Goal: Browse casually: Explore the website without a specific task or goal

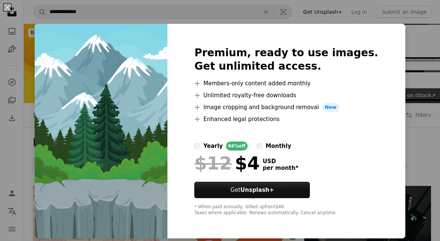
scroll to position [4243, 0]
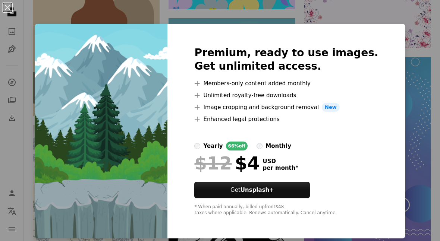
click at [430, 38] on div "An X shape Premium, ready to use images. Get unlimited access. A plus sign Memb…" at bounding box center [220, 120] width 440 height 241
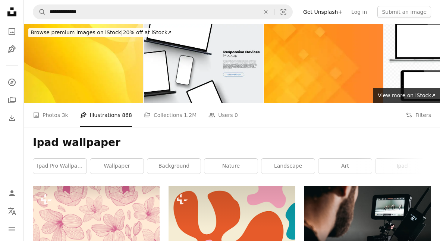
click at [356, 169] on link "art" at bounding box center [345, 166] width 53 height 15
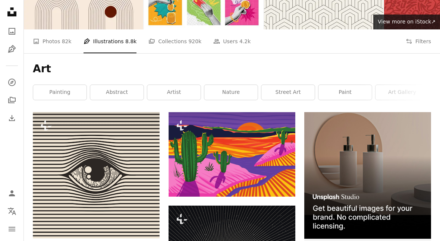
scroll to position [72, 0]
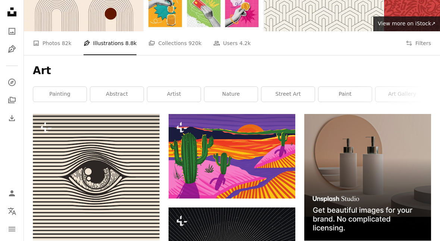
click at [235, 96] on link "nature" at bounding box center [230, 94] width 53 height 15
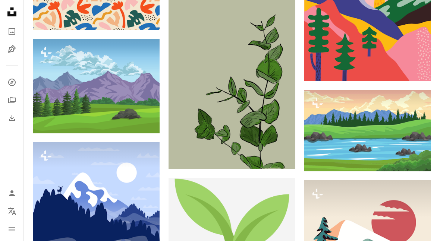
scroll to position [1005, 0]
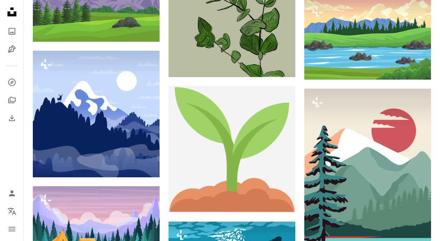
click at [399, 41] on img at bounding box center [368, 38] width 127 height 81
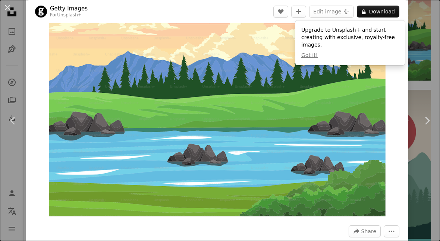
scroll to position [34, 0]
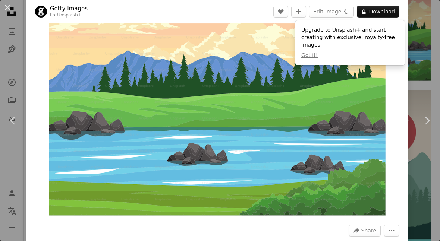
click at [390, 14] on button "A lock Download" at bounding box center [378, 12] width 43 height 12
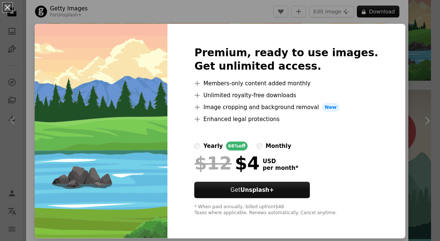
click at [403, 51] on div "An X shape Premium, ready to use images. Get unlimited access. A plus sign Memb…" at bounding box center [220, 120] width 440 height 241
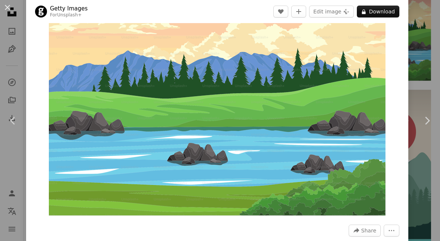
click at [435, 157] on link "Chevron right" at bounding box center [427, 121] width 26 height 72
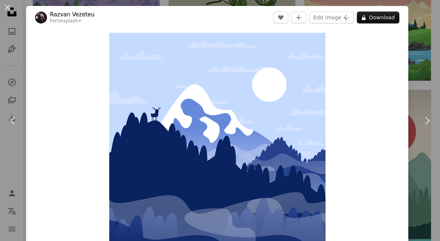
click at [424, 127] on icon "Chevron right" at bounding box center [427, 121] width 12 height 12
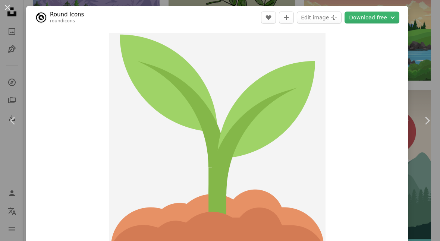
click at [423, 71] on div "An X shape Chevron left Chevron right Round Icons roundicons A heart A plus sig…" at bounding box center [220, 120] width 440 height 241
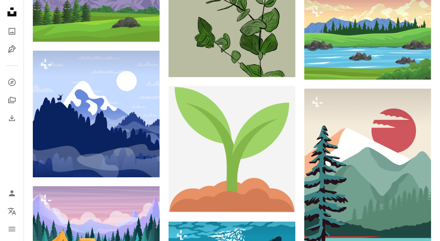
click at [22, 152] on nav "Unsplash logo Unsplash Home A photo Pen Tool A compass A stack of folders Downl…" at bounding box center [12, 120] width 24 height 241
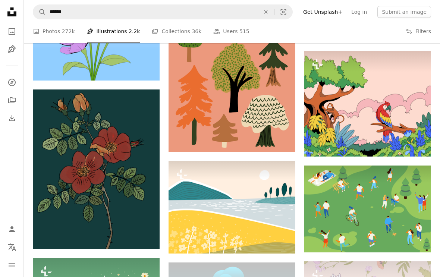
scroll to position [1756, 0]
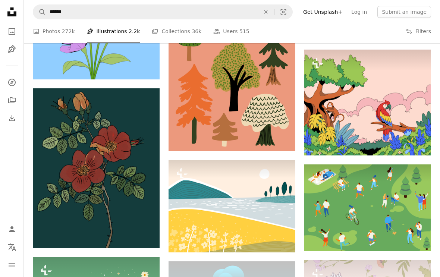
click at [15, 38] on link "A photo" at bounding box center [11, 31] width 15 height 15
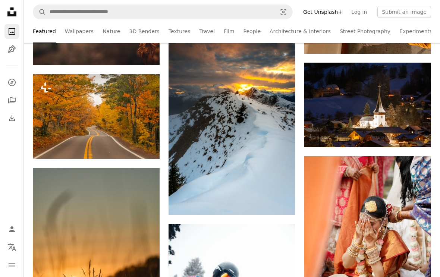
scroll to position [11458, 0]
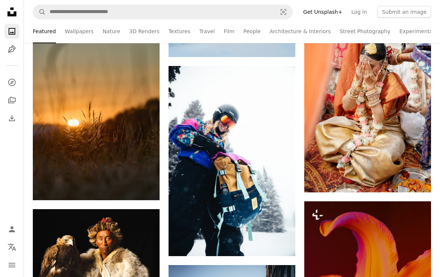
click at [413, 132] on img at bounding box center [368, 96] width 127 height 194
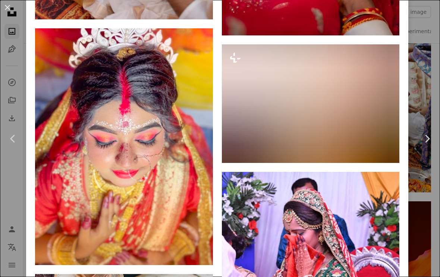
scroll to position [2713, 0]
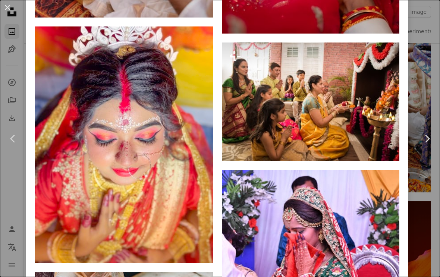
click at [429, 56] on div "An X shape Chevron left Chevron right Planet Volumes Available for hire A check…" at bounding box center [220, 138] width 440 height 277
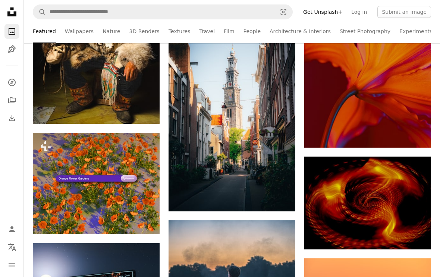
scroll to position [11709, 0]
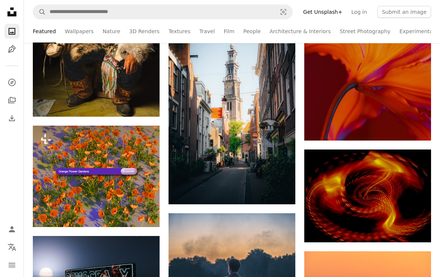
click at [47, 236] on img at bounding box center [96, 273] width 127 height 74
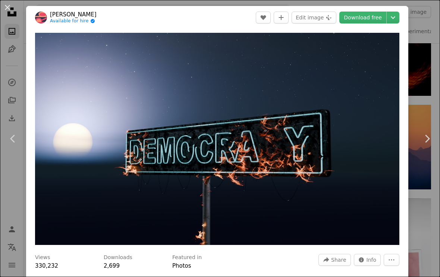
click at [430, 145] on icon "Chevron right" at bounding box center [427, 139] width 12 height 12
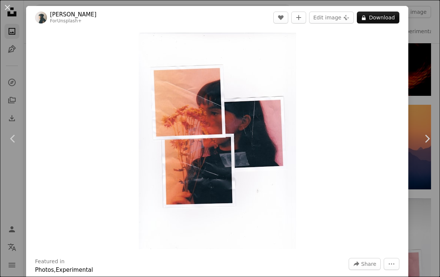
click at [431, 218] on div "An X shape Chevron left Chevron right [PERSON_NAME] For Unsplash+ A heart A plu…" at bounding box center [220, 138] width 440 height 277
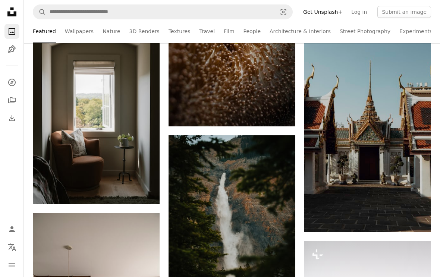
scroll to position [21117, 0]
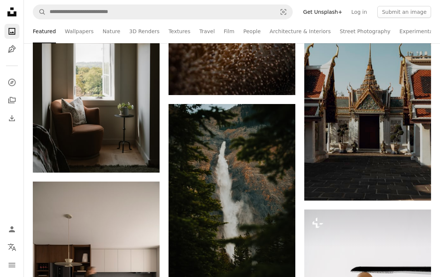
click at [416, 155] on img at bounding box center [368, 105] width 127 height 190
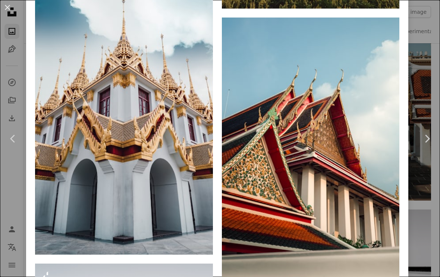
scroll to position [5652, 0]
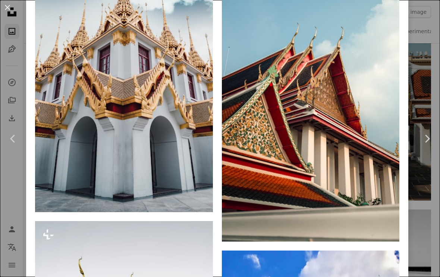
click at [433, 190] on div "An X shape Chevron left Chevron right [PERSON_NAME] Available for hire A checkm…" at bounding box center [220, 138] width 440 height 277
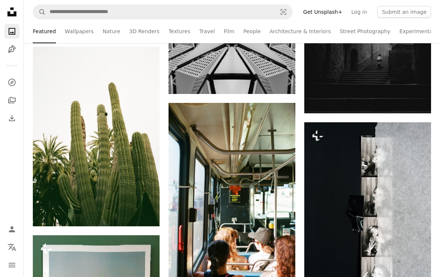
scroll to position [30600, 0]
